Goal: Find specific page/section: Find specific page/section

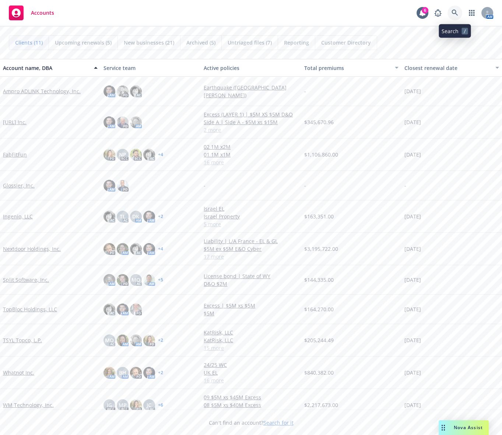
click at [455, 18] on link at bounding box center [454, 13] width 15 height 15
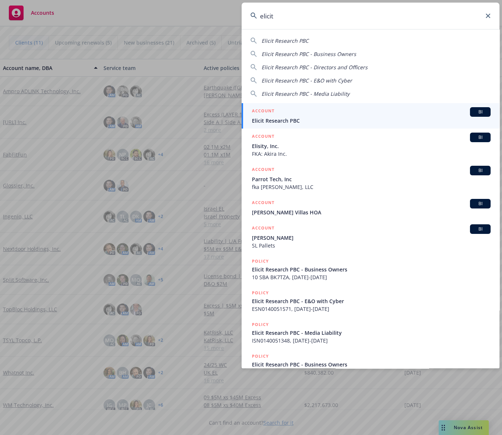
type input "elicit"
click at [328, 115] on div "ACCOUNT BI" at bounding box center [371, 112] width 239 height 10
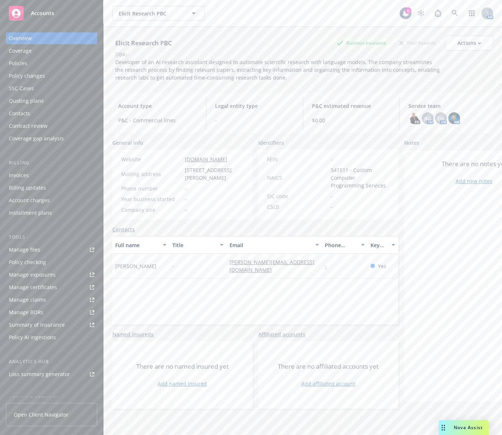
click at [38, 61] on div "Policies" at bounding box center [51, 63] width 85 height 12
click at [18, 59] on div "Policies" at bounding box center [18, 63] width 18 height 12
